Goal: Information Seeking & Learning: Learn about a topic

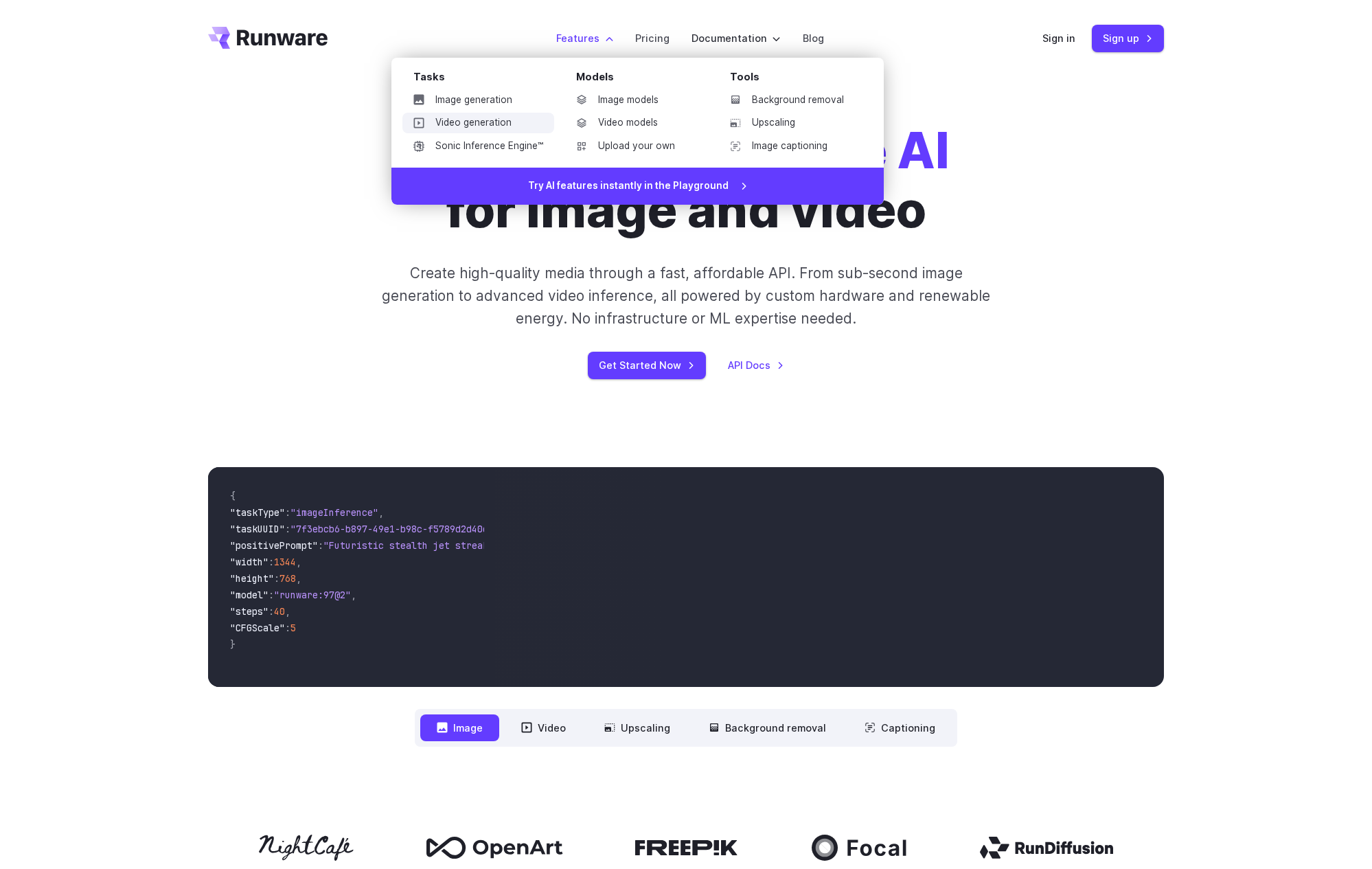
click at [482, 126] on link "Video generation" at bounding box center [478, 123] width 152 height 20
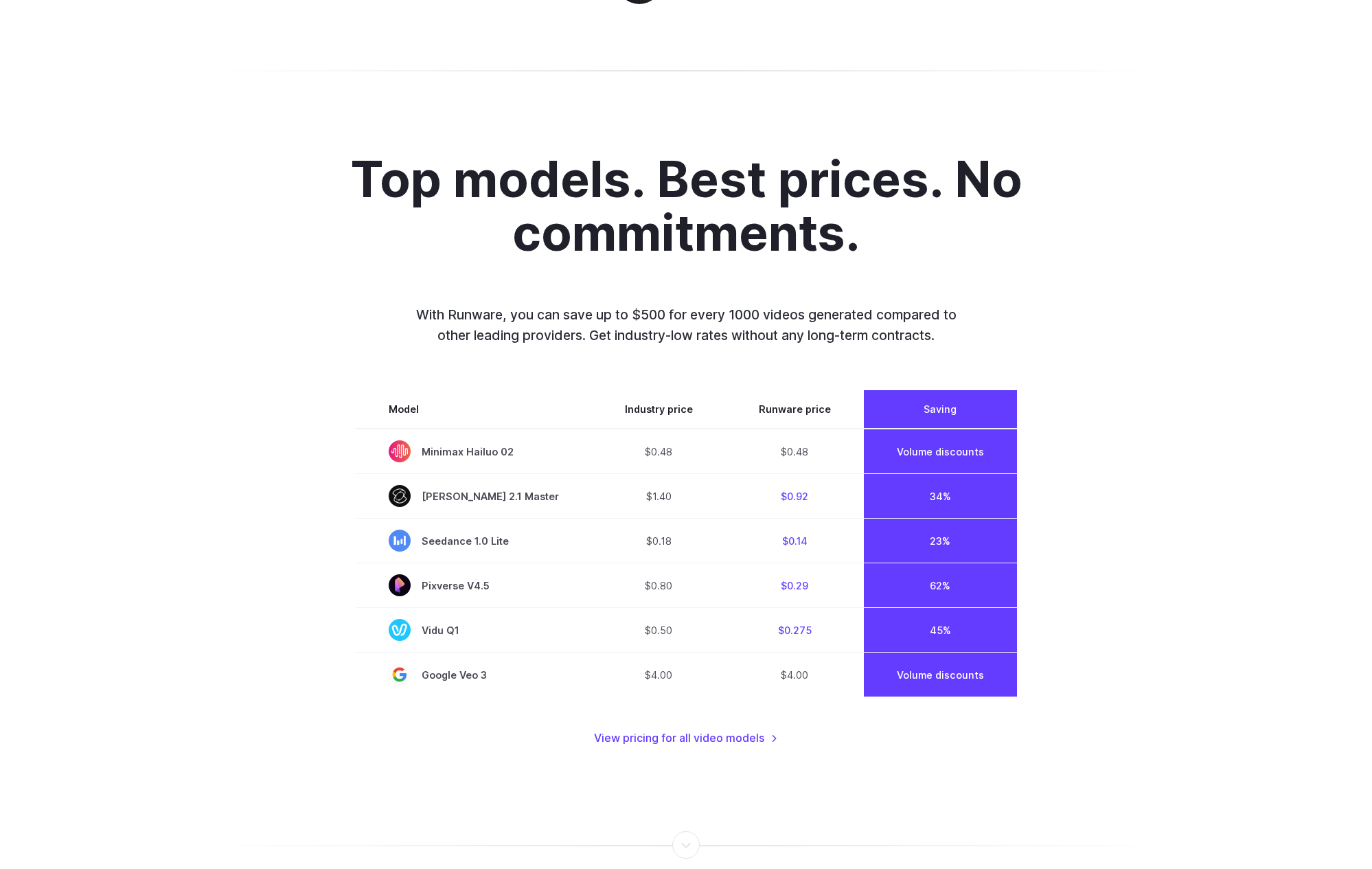
scroll to position [908, 0]
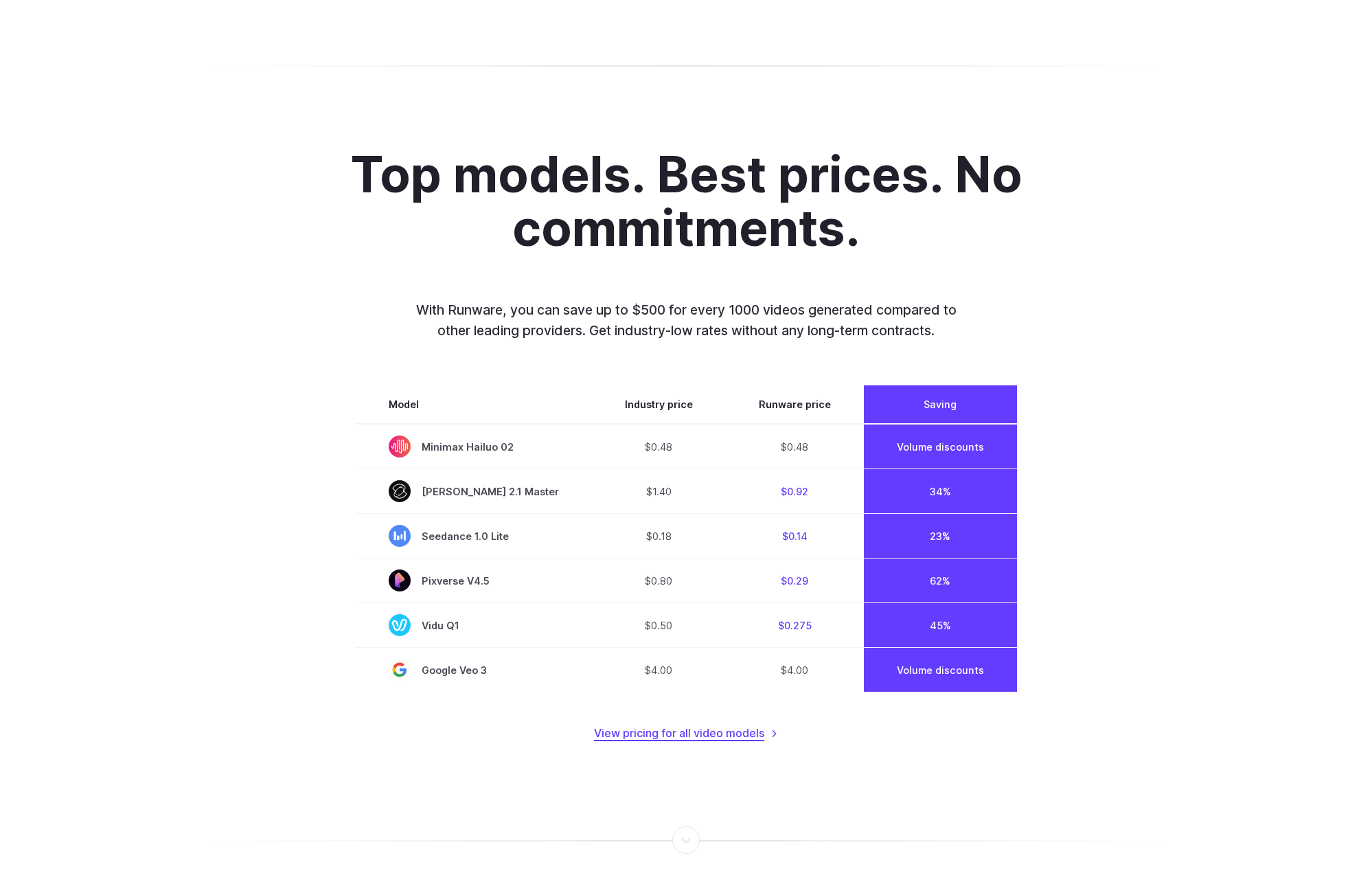
click at [653, 733] on link "View pricing for all video models" at bounding box center [686, 734] width 184 height 18
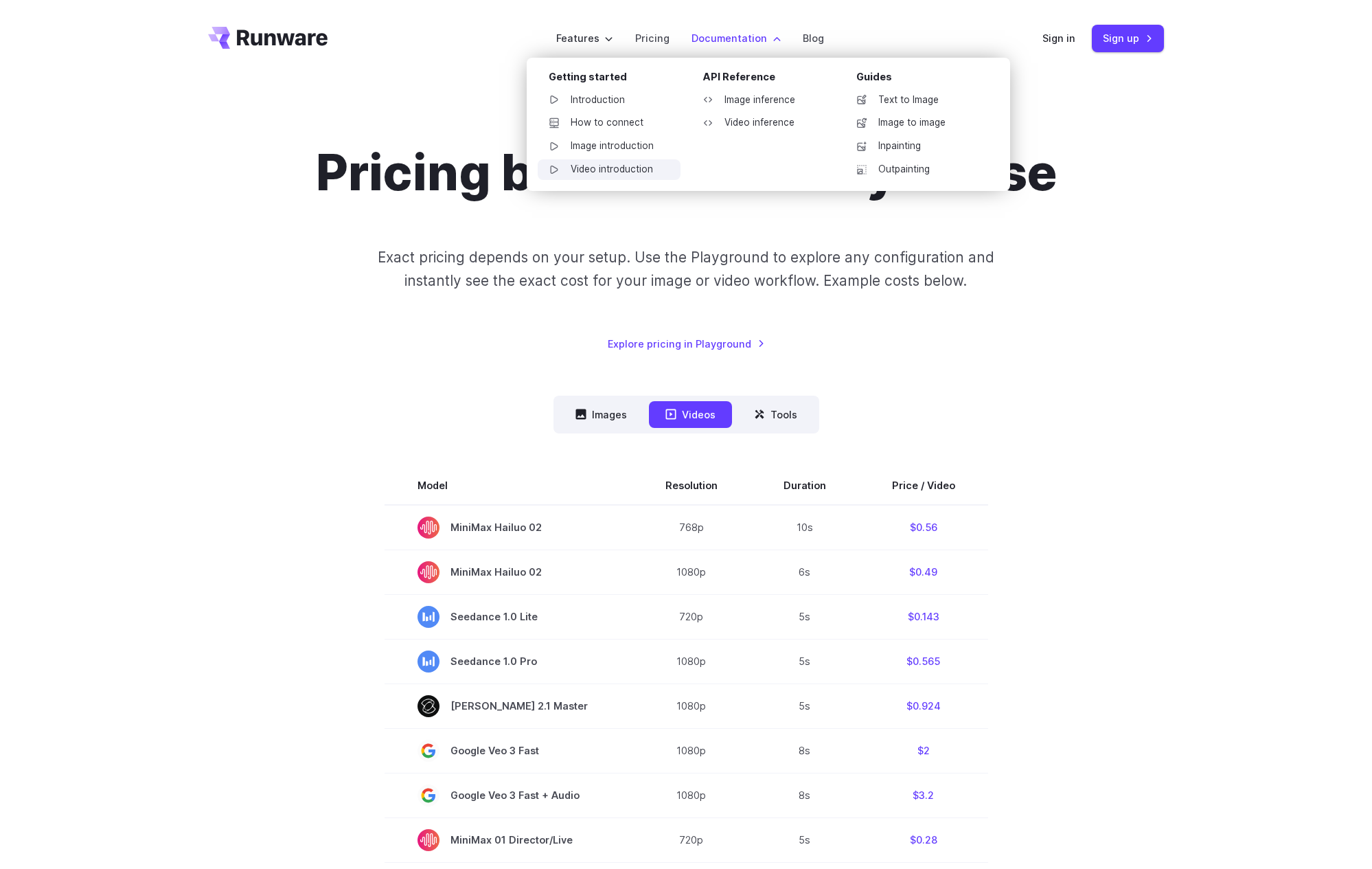
click at [607, 169] on link "Video introduction" at bounding box center [609, 169] width 143 height 20
